Goal: Navigation & Orientation: Find specific page/section

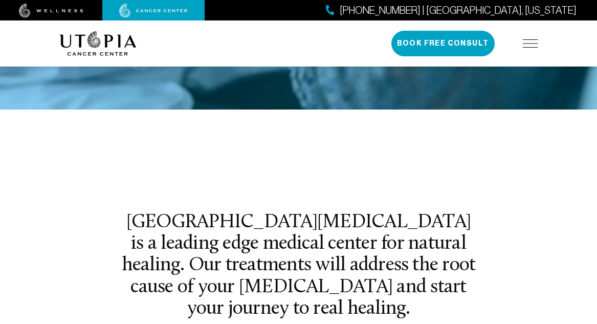
scroll to position [341, 0]
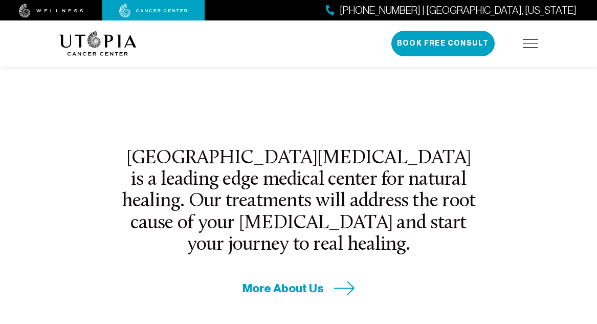
click at [91, 40] on img at bounding box center [97, 43] width 77 height 25
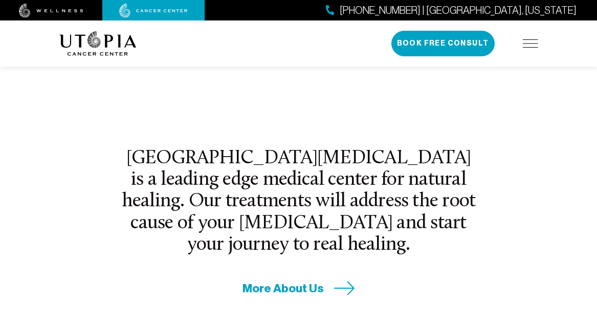
click at [91, 40] on img at bounding box center [97, 43] width 77 height 25
click at [117, 39] on img at bounding box center [97, 43] width 77 height 25
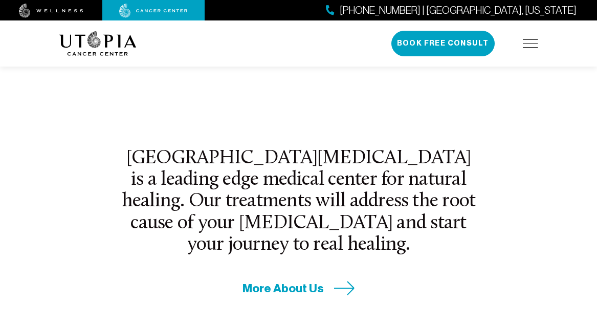
click at [117, 39] on img at bounding box center [97, 43] width 77 height 25
click at [118, 38] on img at bounding box center [97, 43] width 77 height 25
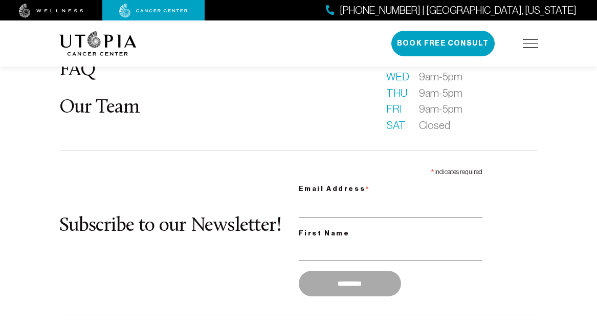
scroll to position [4586, 0]
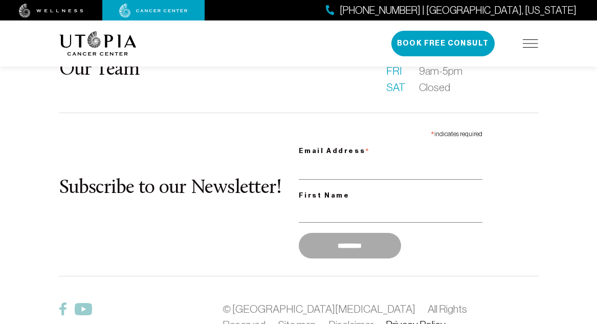
click at [386, 319] on link "Privacy Policy" at bounding box center [416, 325] width 60 height 12
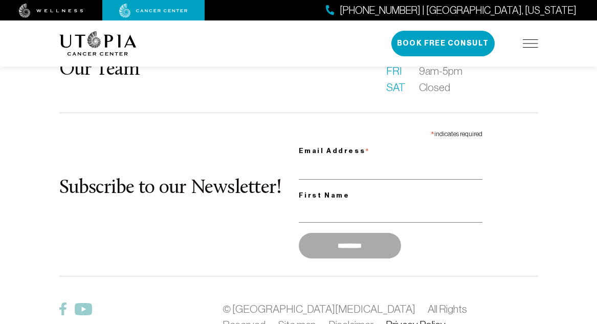
click at [386, 319] on link "Privacy Policy" at bounding box center [416, 325] width 60 height 12
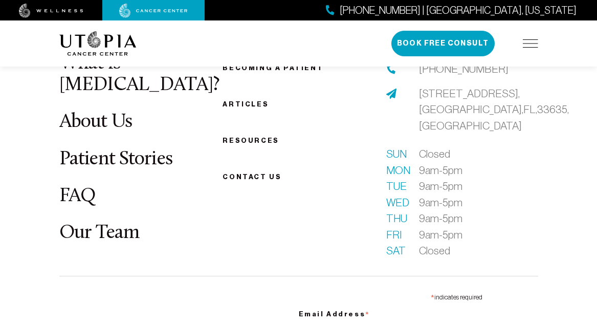
scroll to position [1514, 0]
